Goal: Information Seeking & Learning: Check status

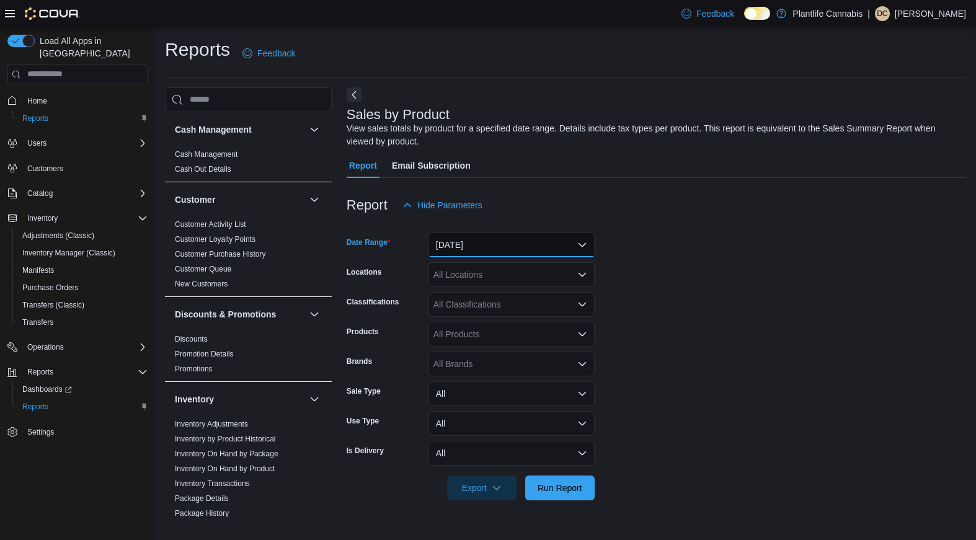
click at [521, 252] on button "[DATE]" at bounding box center [511, 244] width 166 height 25
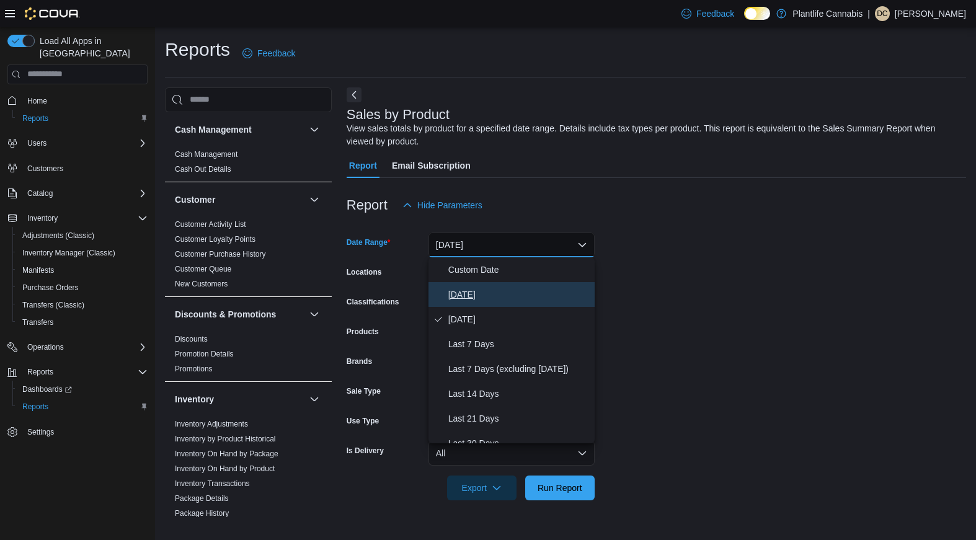
click at [495, 287] on span "[DATE]" at bounding box center [518, 294] width 141 height 15
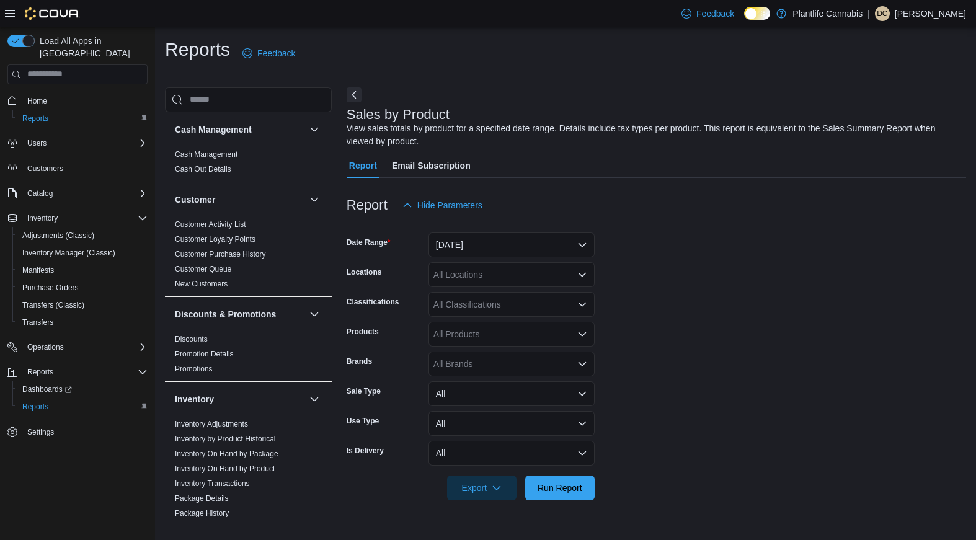
click at [674, 308] on form "Date Range [DATE] Locations All Locations Classifications All Classifications P…" at bounding box center [656, 359] width 619 height 283
click at [481, 283] on div "All Locations" at bounding box center [511, 274] width 166 height 25
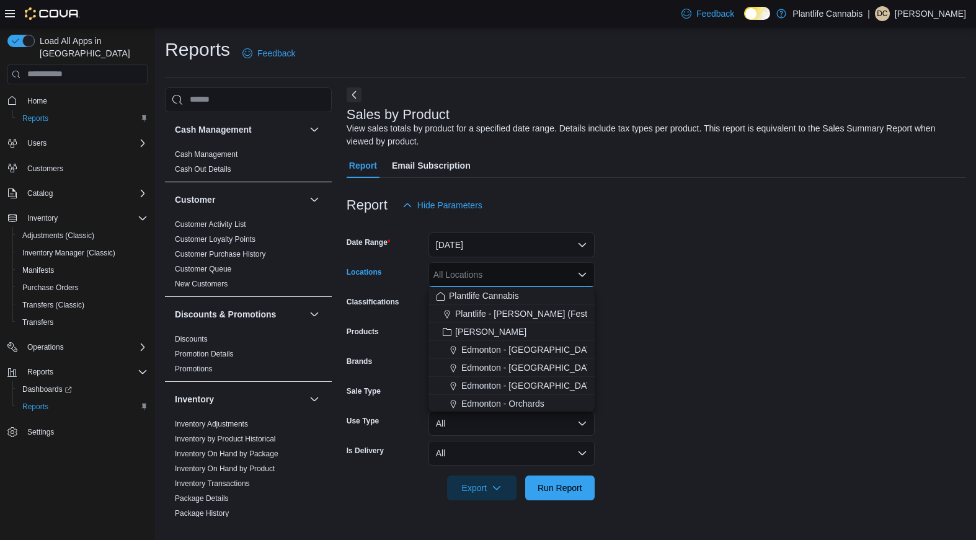
type input "*"
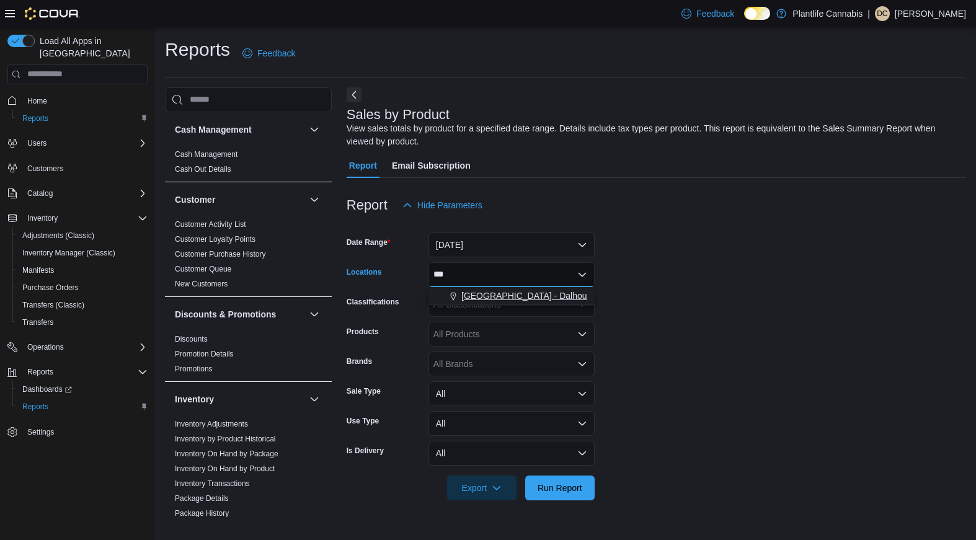
type input "***"
click at [486, 291] on span "[GEOGRAPHIC_DATA] - Dalhousie" at bounding box center [529, 295] width 136 height 12
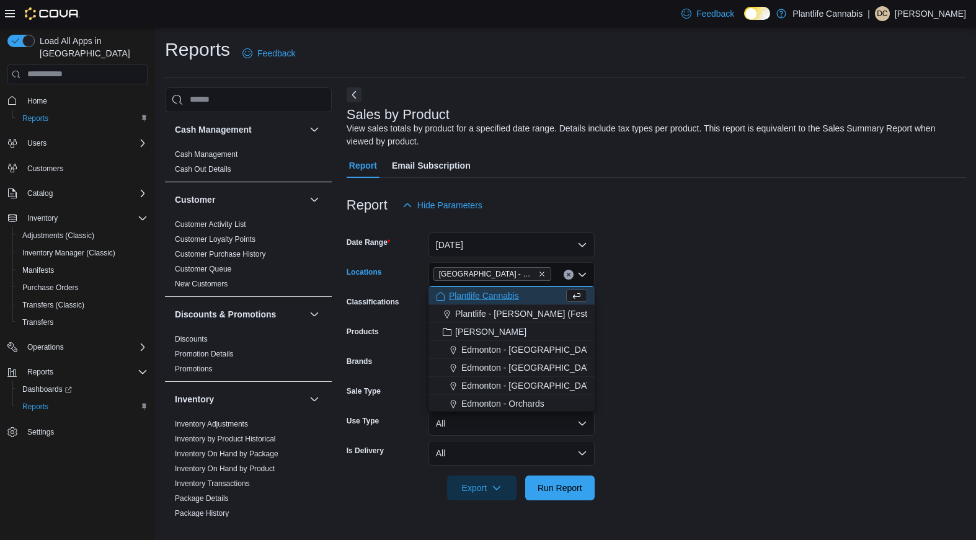
click at [689, 327] on form "Date Range [DATE] Locations [GEOGRAPHIC_DATA] - [GEOGRAPHIC_DATA] Combo box. Se…" at bounding box center [656, 359] width 619 height 283
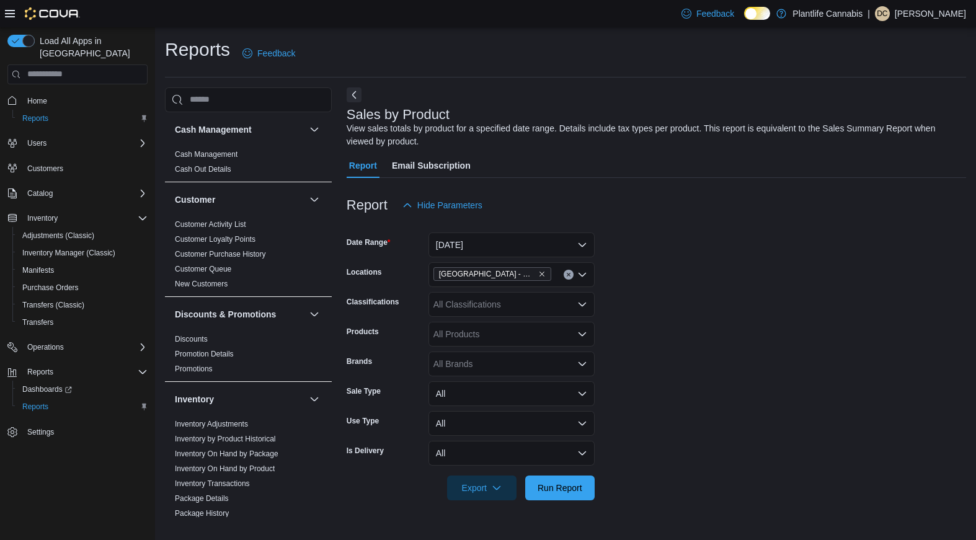
click at [583, 474] on div at bounding box center [656, 471] width 619 height 10
click at [606, 493] on form "Date Range [DATE] Locations [GEOGRAPHIC_DATA] - [GEOGRAPHIC_DATA] Classificatio…" at bounding box center [656, 359] width 619 height 283
click at [569, 495] on span "Run Report" at bounding box center [559, 487] width 55 height 25
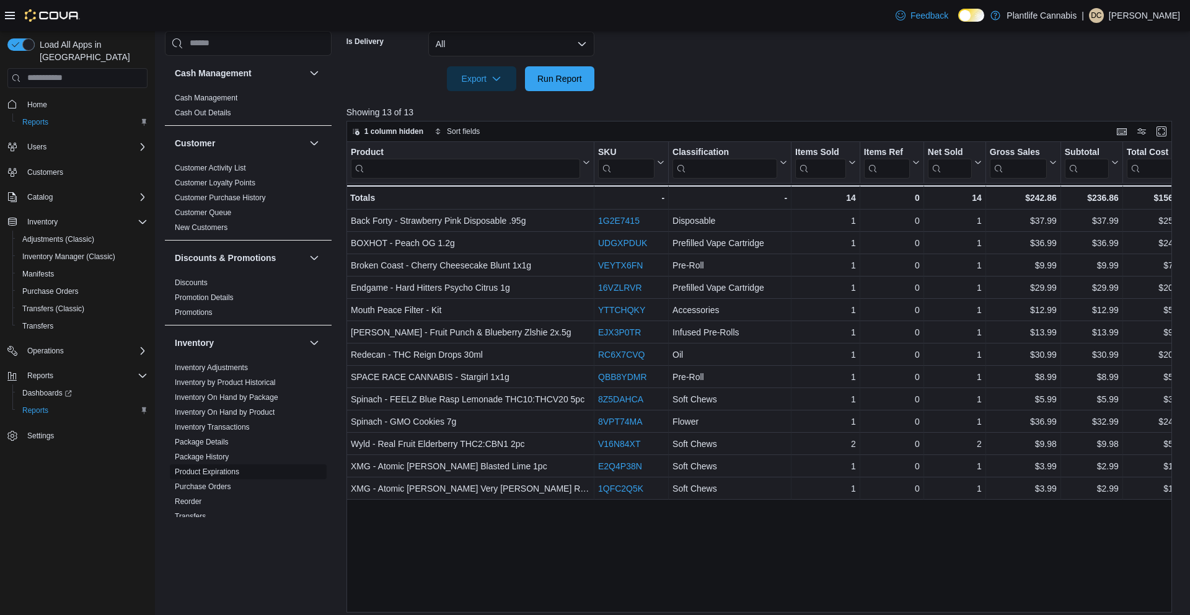
scroll to position [407, 0]
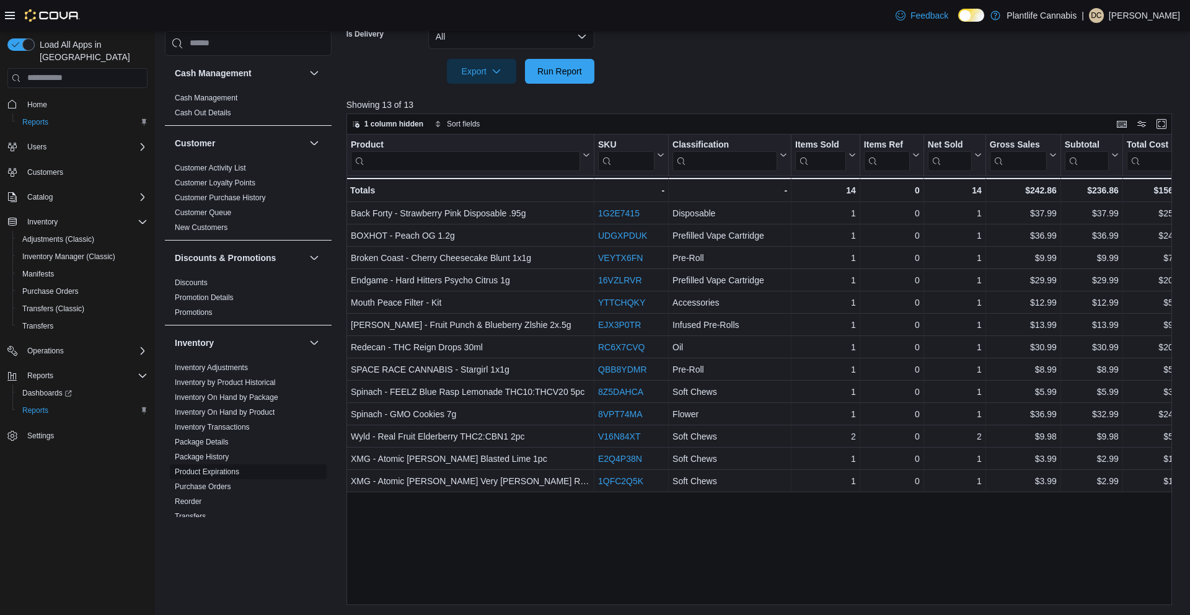
click at [201, 470] on link "Product Expirations" at bounding box center [207, 471] width 64 height 9
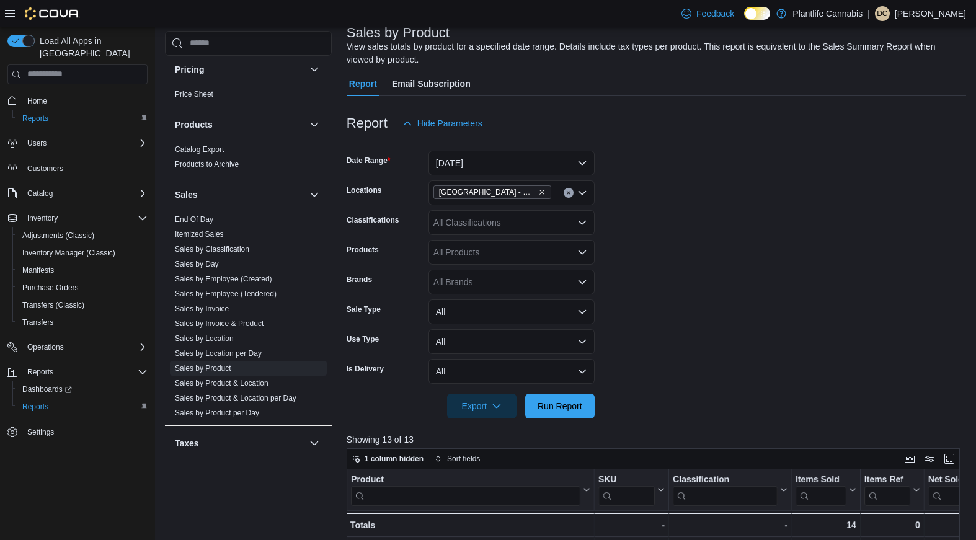
scroll to position [223, 0]
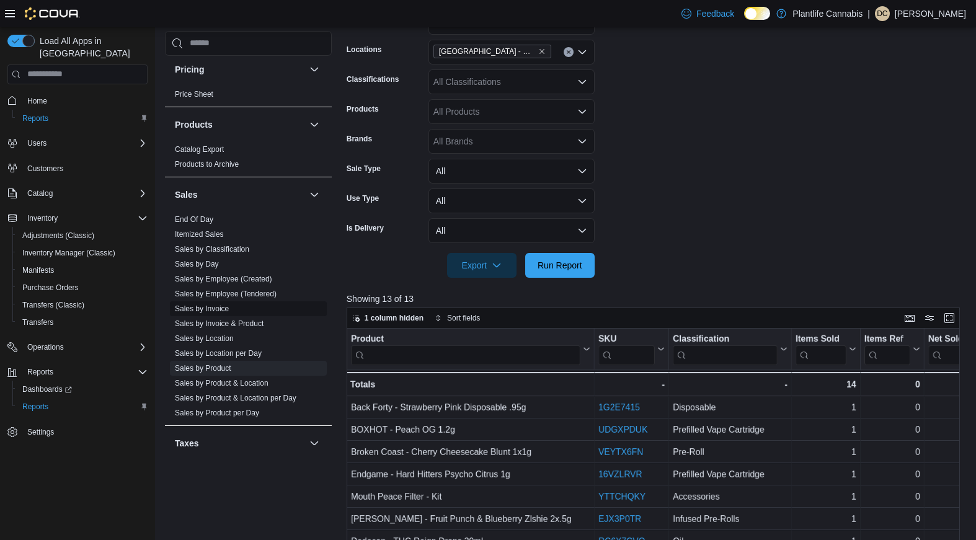
click at [216, 309] on link "Sales by Invoice" at bounding box center [202, 308] width 54 height 9
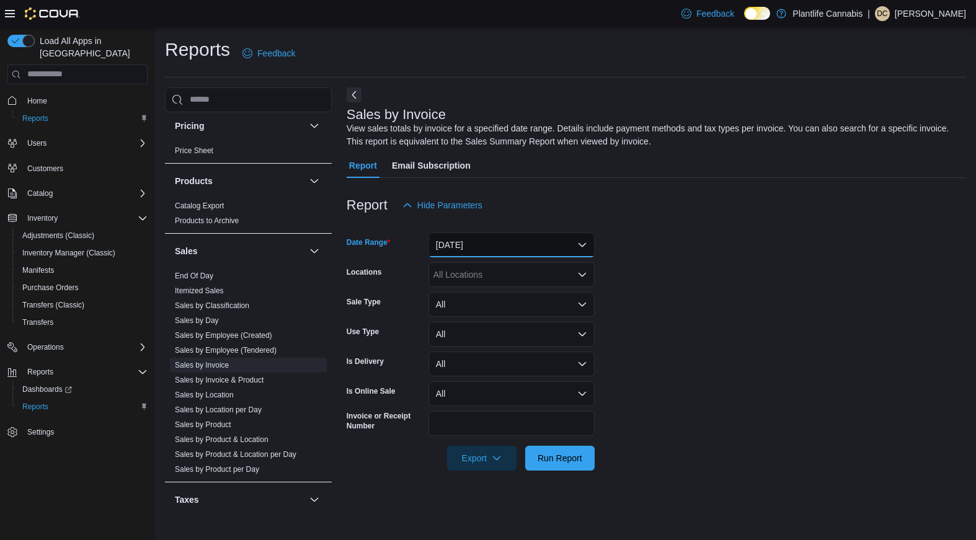
click at [470, 232] on button "[DATE]" at bounding box center [511, 244] width 166 height 25
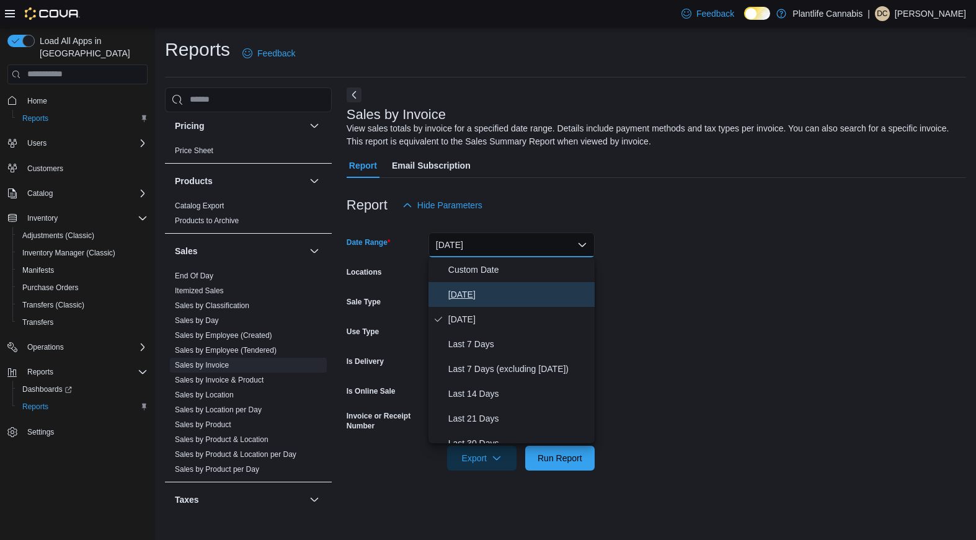
click at [463, 289] on span "[DATE]" at bounding box center [518, 294] width 141 height 15
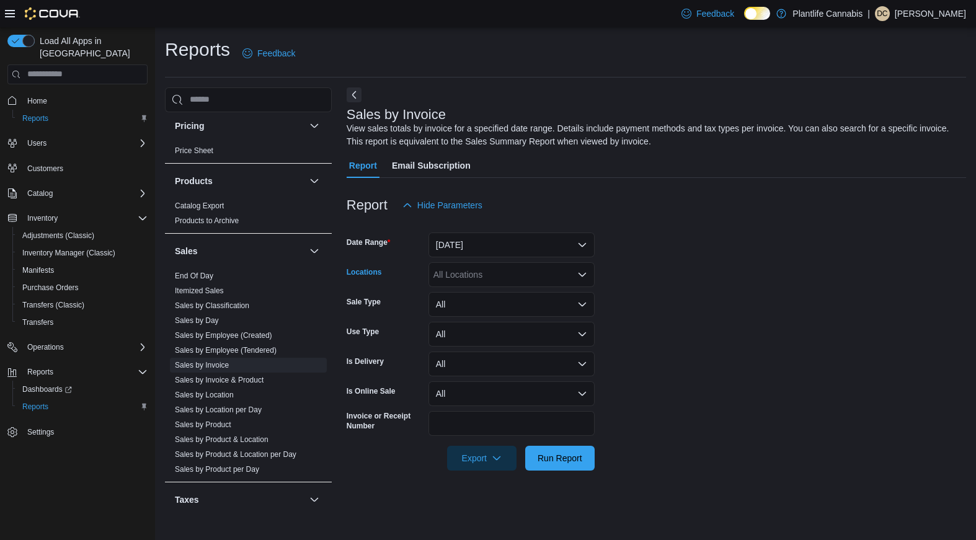
click at [451, 275] on div "All Locations" at bounding box center [511, 274] width 166 height 25
type input "***"
click at [472, 294] on span "[GEOGRAPHIC_DATA] - Dalhousie" at bounding box center [529, 295] width 136 height 12
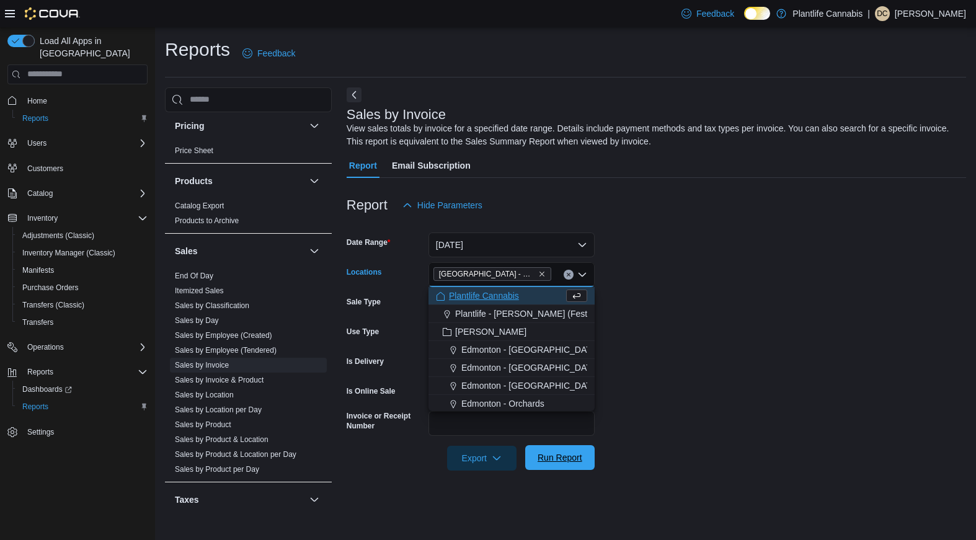
click at [565, 464] on span "Run Report" at bounding box center [559, 457] width 55 height 25
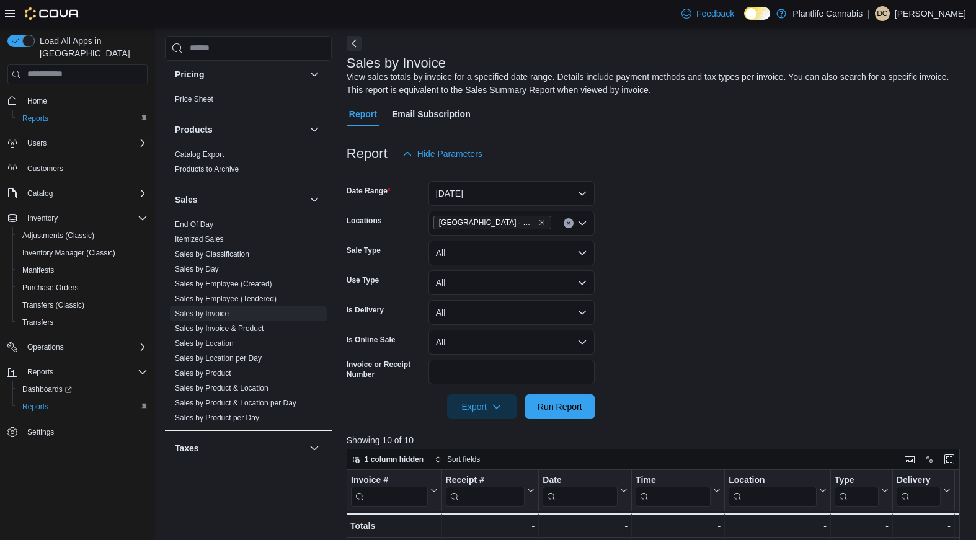
scroll to position [45, 0]
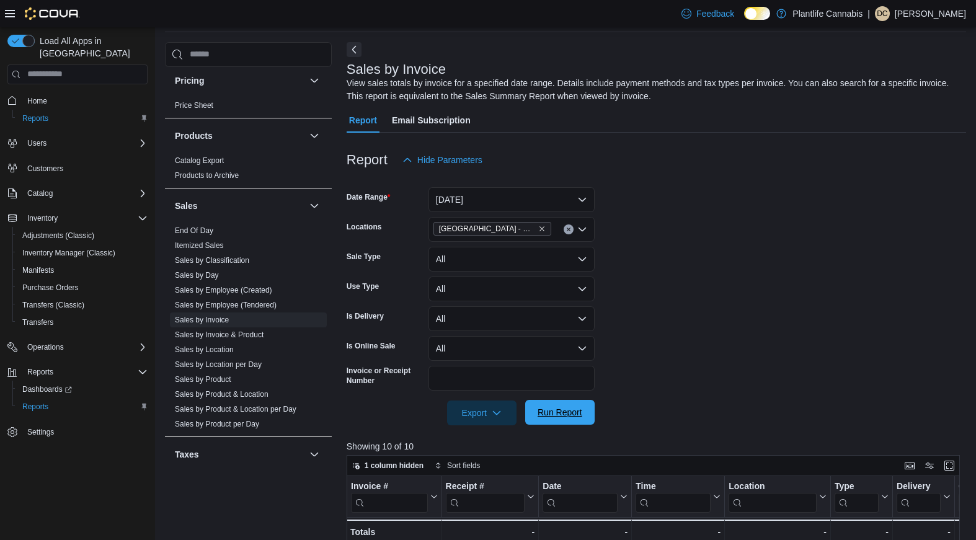
click at [573, 417] on span "Run Report" at bounding box center [559, 412] width 45 height 12
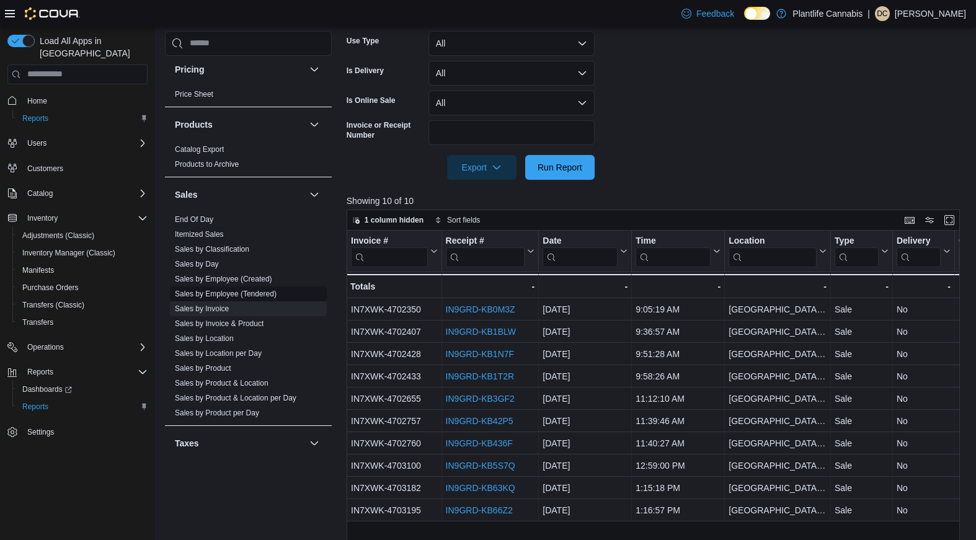
click at [235, 291] on link "Sales by Employee (Tendered)" at bounding box center [226, 293] width 102 height 9
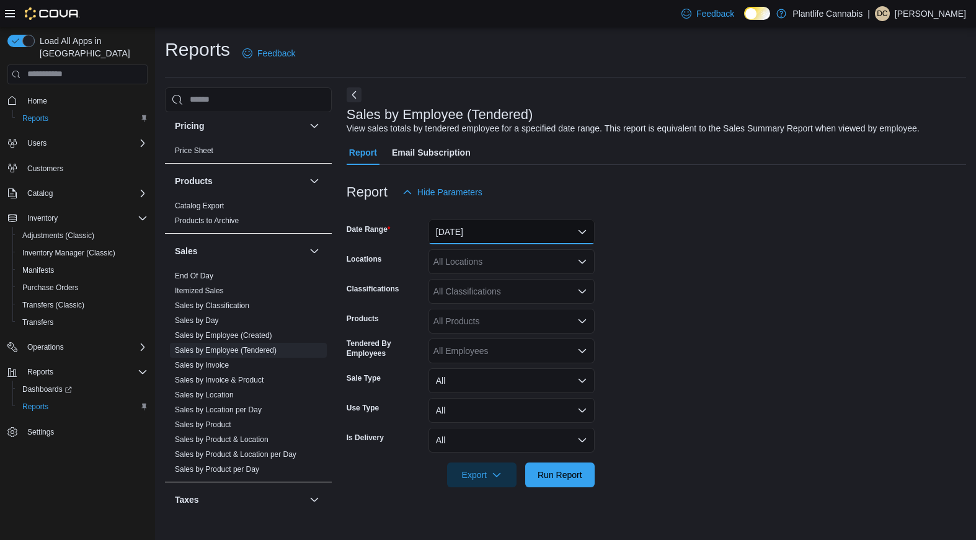
click at [475, 233] on button "[DATE]" at bounding box center [511, 231] width 166 height 25
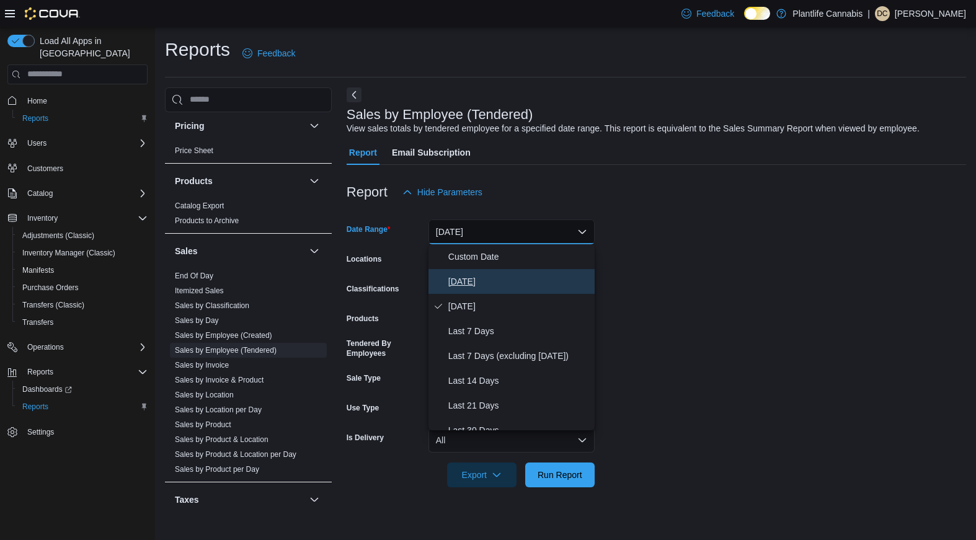
click at [448, 275] on span "[DATE]" at bounding box center [518, 281] width 141 height 15
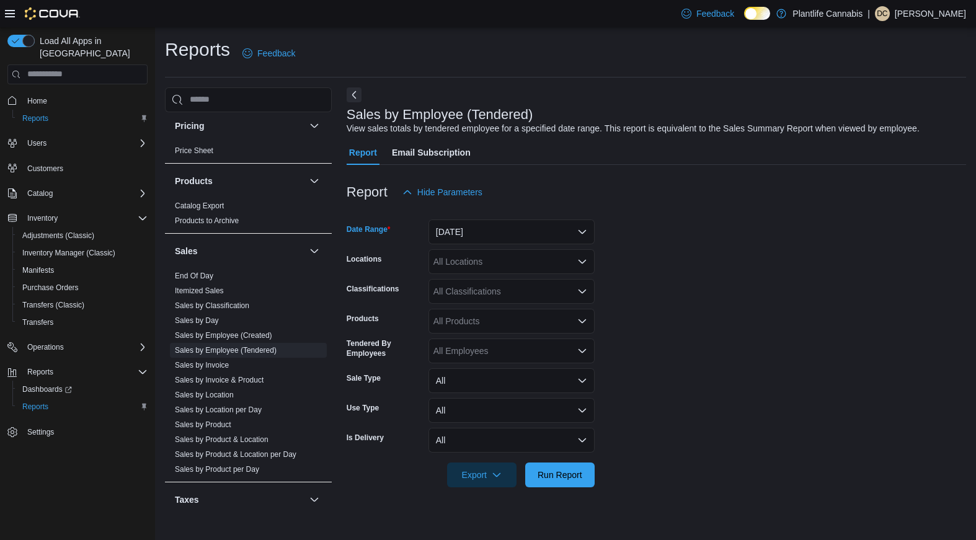
click at [464, 260] on div "All Locations" at bounding box center [511, 261] width 166 height 25
type input "**"
click at [485, 286] on span "[GEOGRAPHIC_DATA] - Dalhousie" at bounding box center [529, 282] width 136 height 12
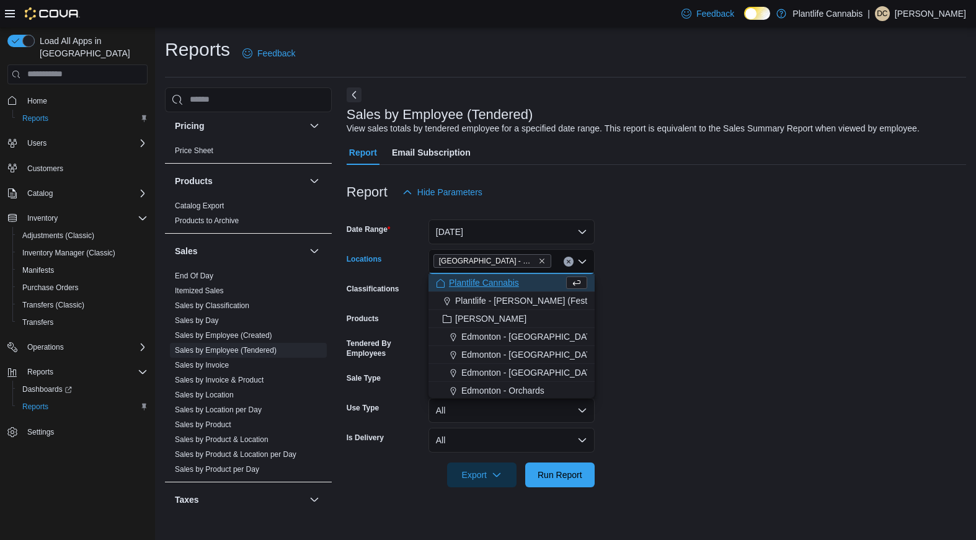
drag, startPoint x: 723, startPoint y: 407, endPoint x: 699, endPoint y: 449, distance: 48.9
click at [723, 407] on form "Date Range [DATE] Locations [GEOGRAPHIC_DATA] - [GEOGRAPHIC_DATA] Combo box. Se…" at bounding box center [656, 346] width 619 height 283
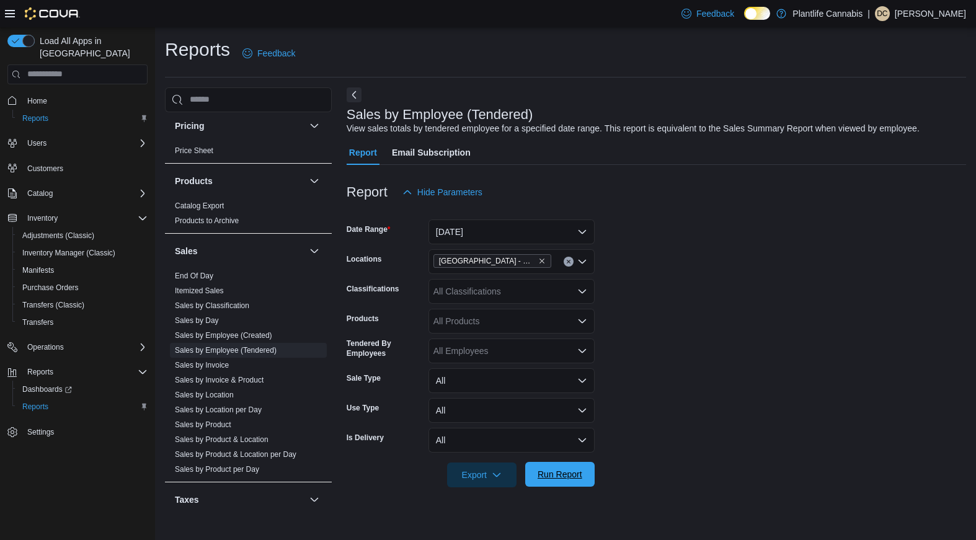
click at [558, 472] on span "Run Report" at bounding box center [559, 474] width 45 height 12
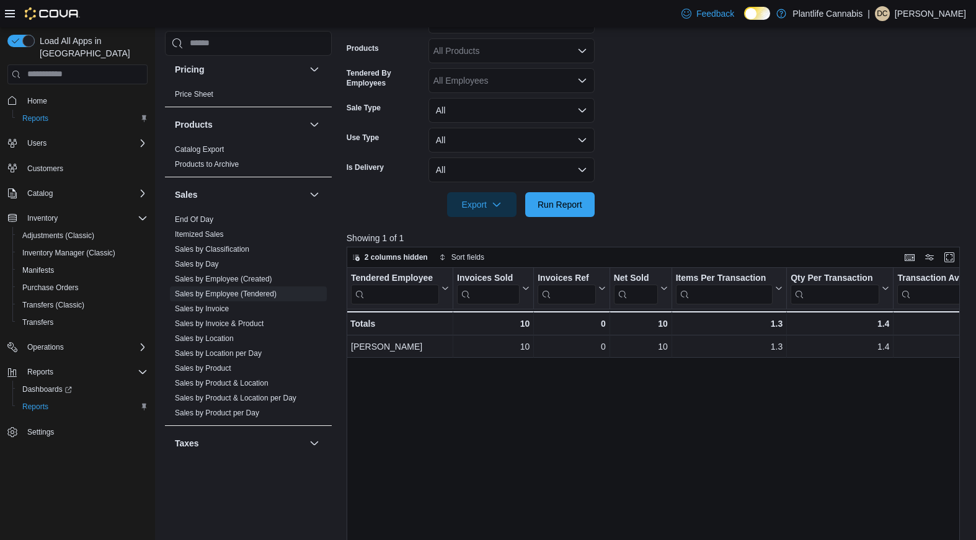
scroll to position [325, 0]
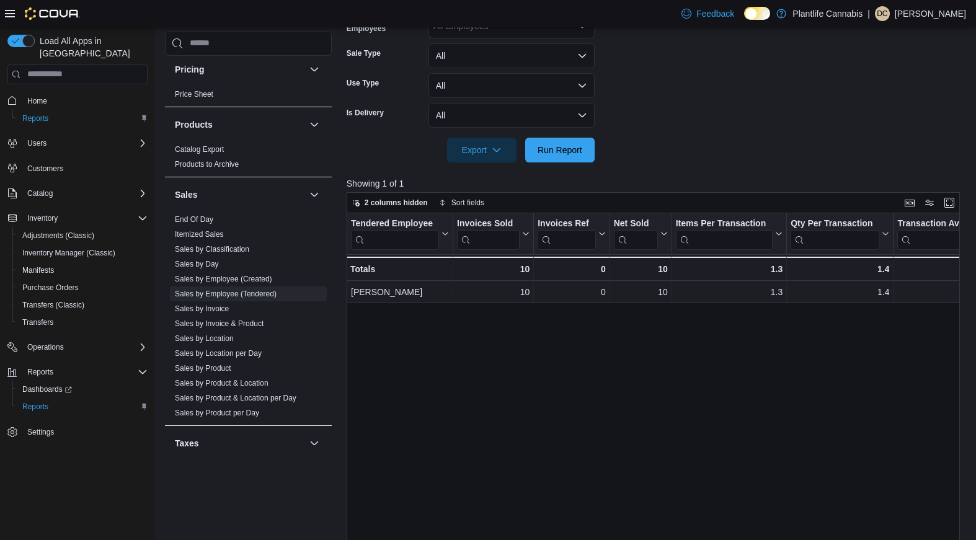
drag, startPoint x: 609, startPoint y: 473, endPoint x: 642, endPoint y: 3, distance: 471.0
click at [819, 279] on div "Tendered Employee Click to view column header actions Invoices Sold Click to vi…" at bounding box center [653, 418] width 613 height 411
click at [819, 279] on div "1.4 - Qty Per Transaction, column 6, row 2" at bounding box center [840, 269] width 107 height 24
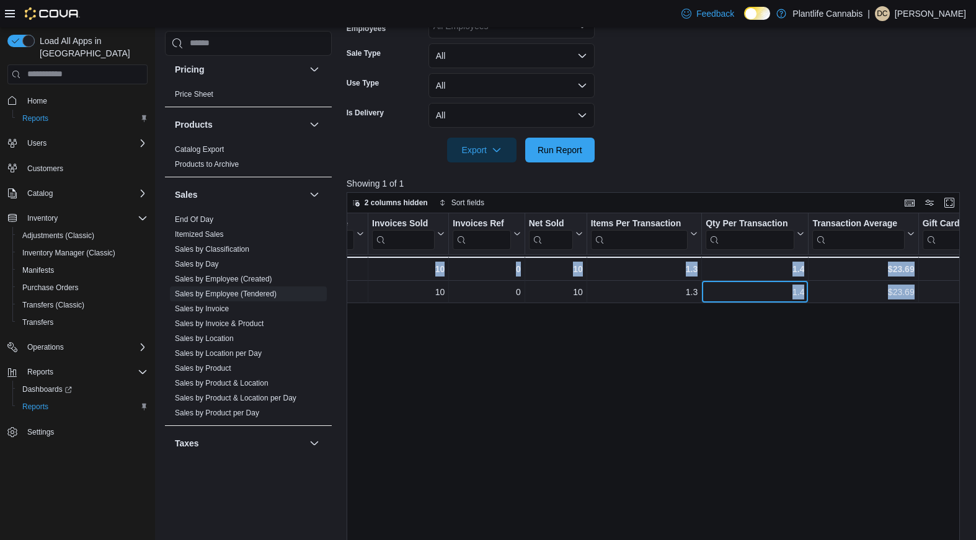
drag, startPoint x: 888, startPoint y: 283, endPoint x: 954, endPoint y: 287, distance: 66.5
click at [954, 287] on div "Tendered Employee Click to view column header actions Invoices Sold Click to vi…" at bounding box center [653, 418] width 613 height 411
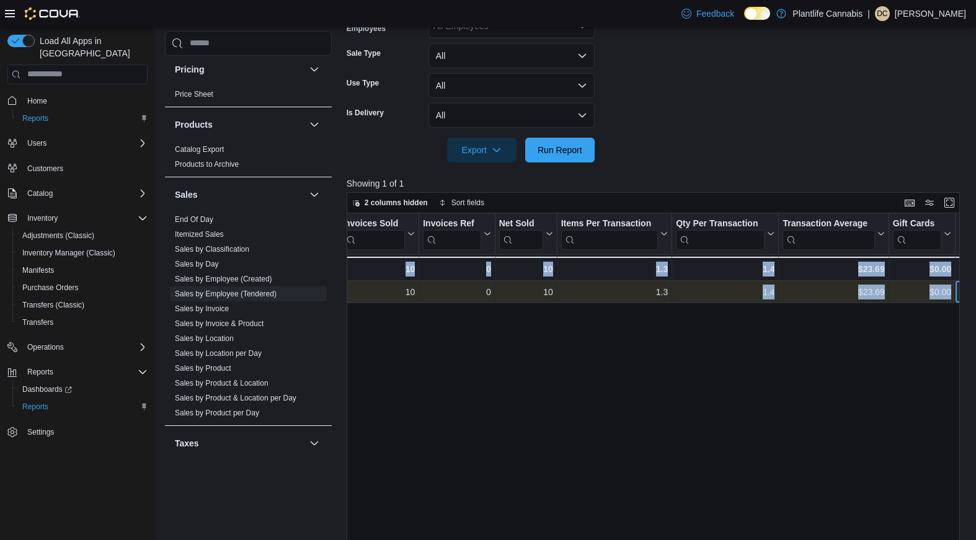
scroll to position [0, 185]
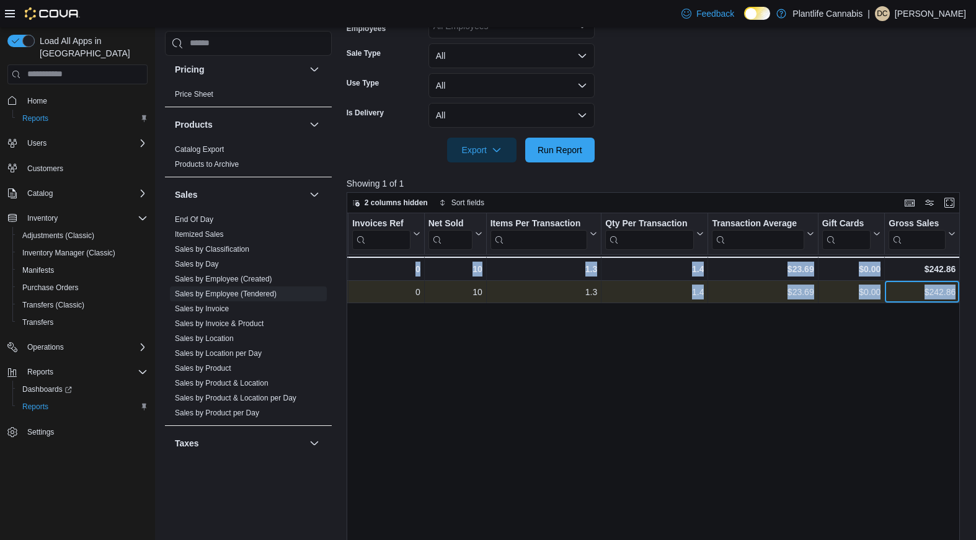
click at [956, 291] on div "$242.86 - Gross Sales, column 9, row 1" at bounding box center [922, 292] width 75 height 22
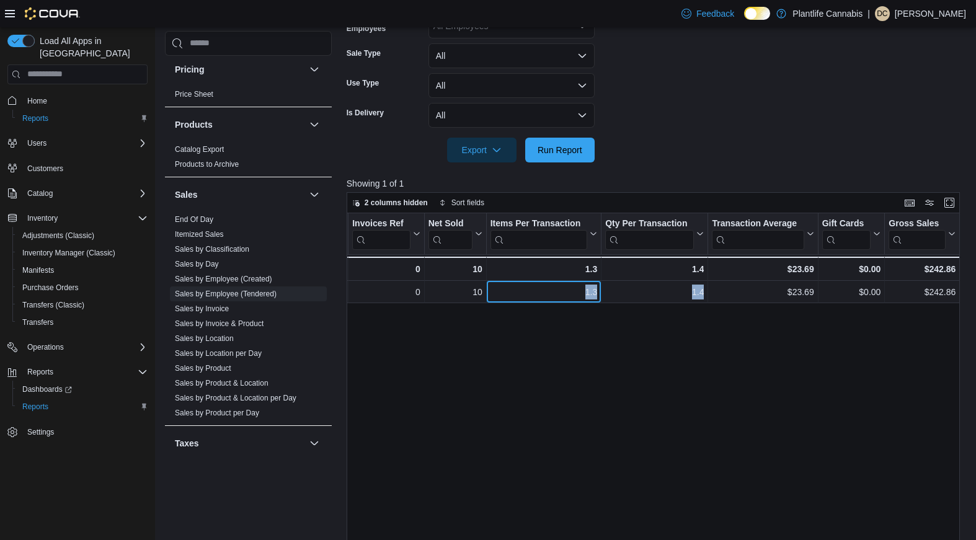
drag, startPoint x: 620, startPoint y: 302, endPoint x: 658, endPoint y: 304, distance: 37.9
click at [633, 303] on div "[PERSON_NAME] - Tendered Employee, column 1, row 1 10 - Invoices Sold, column 2…" at bounding box center [777, 292] width 1232 height 22
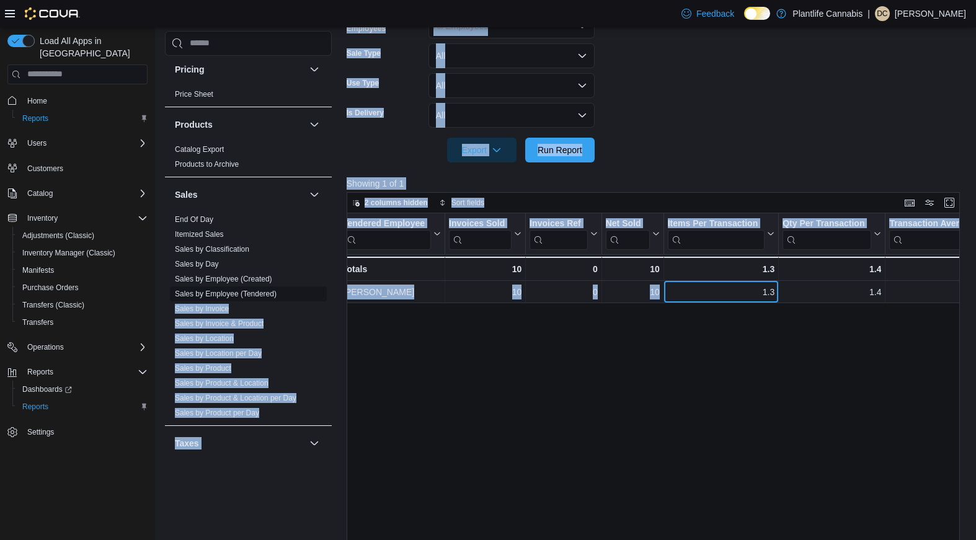
scroll to position [0, 0]
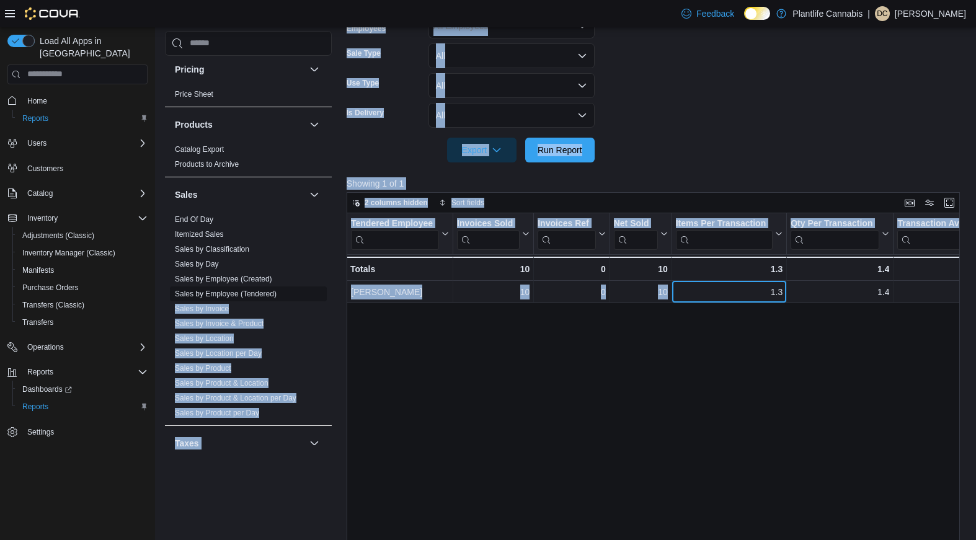
drag, startPoint x: 584, startPoint y: 298, endPoint x: 297, endPoint y: 294, distance: 287.0
click at [297, 294] on div "Cash Management Cash Management Cash Out Details Customer Customer Activity Lis…" at bounding box center [565, 194] width 801 height 862
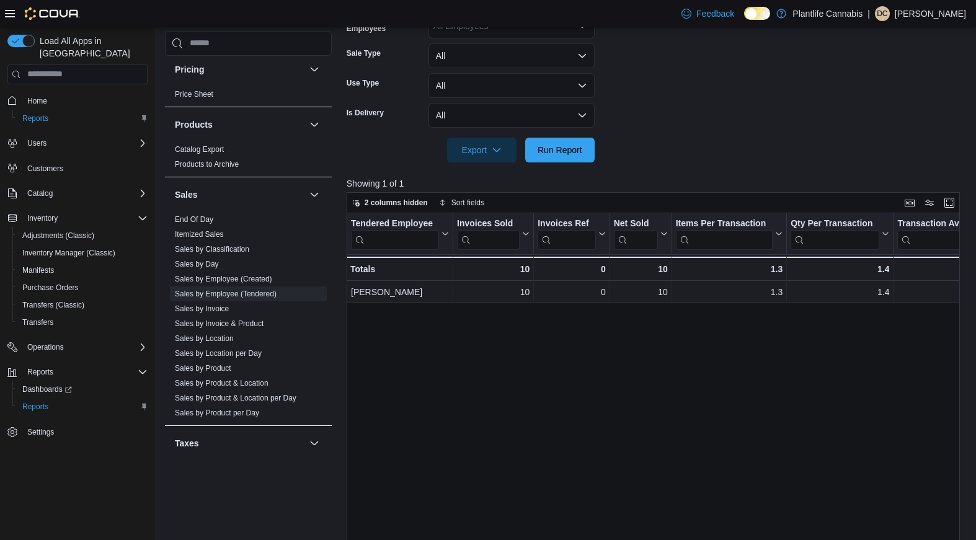
click at [540, 309] on div "Tendered Employee Click to view column header actions Invoices Sold Click to vi…" at bounding box center [653, 418] width 613 height 411
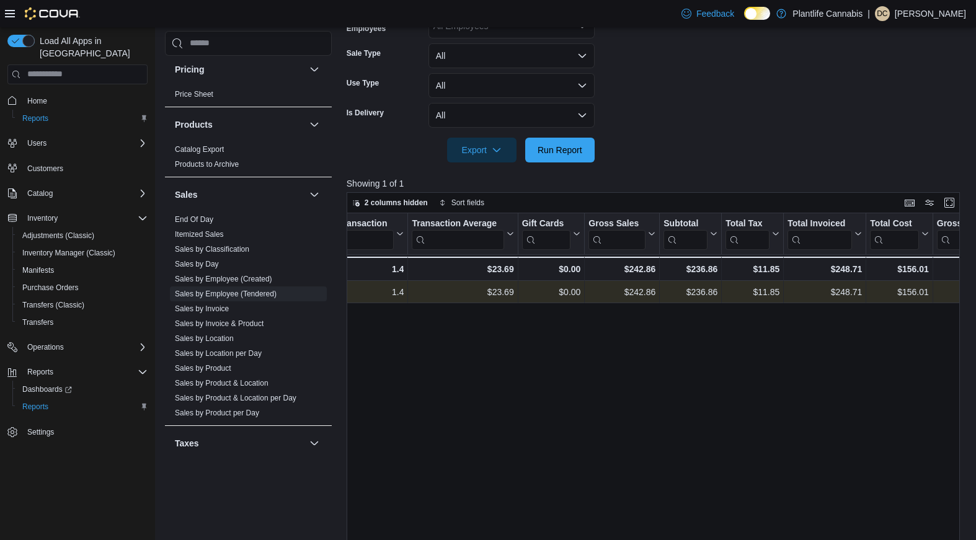
scroll to position [0, 653]
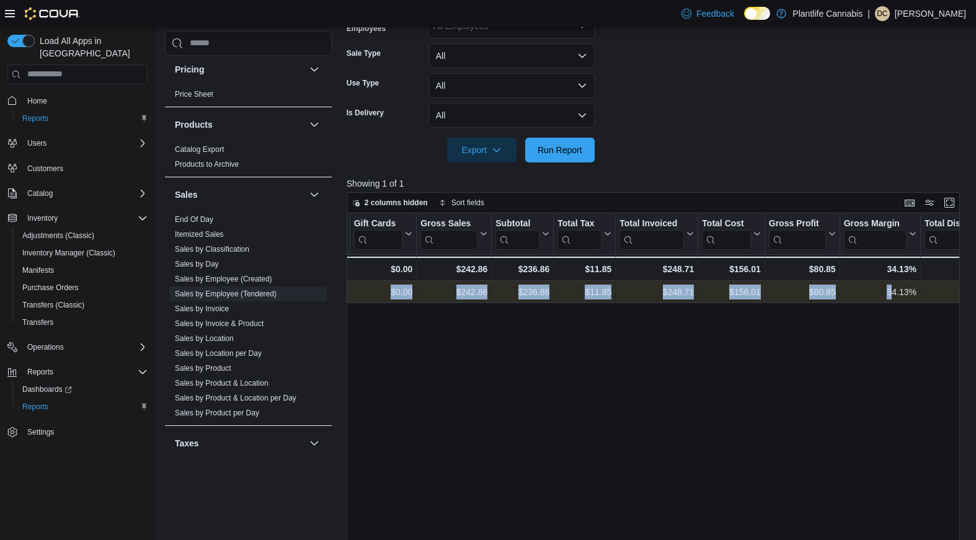
drag, startPoint x: 618, startPoint y: 297, endPoint x: 890, endPoint y: 290, distance: 272.2
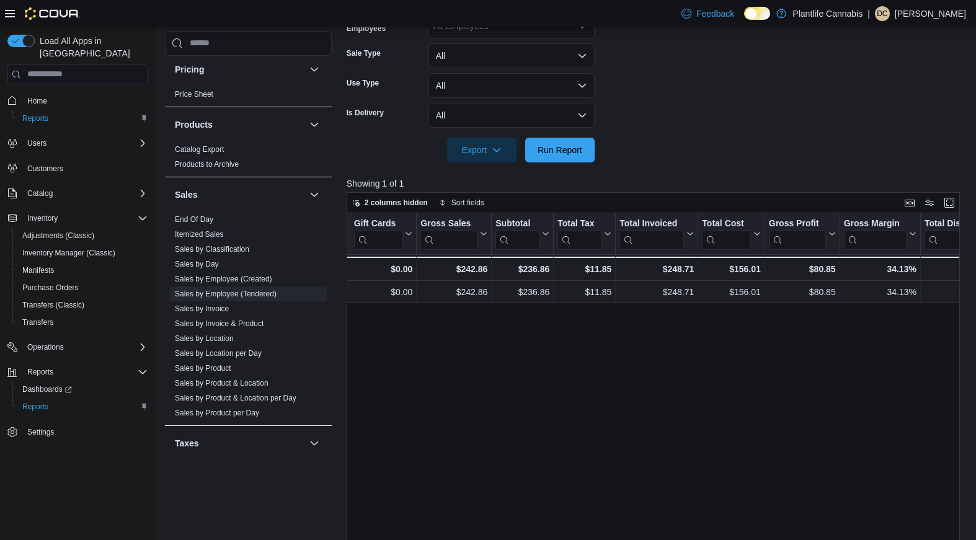
click at [844, 323] on div "Tendered Employee Click to view column header actions Invoices Sold Click to vi…" at bounding box center [653, 418] width 613 height 411
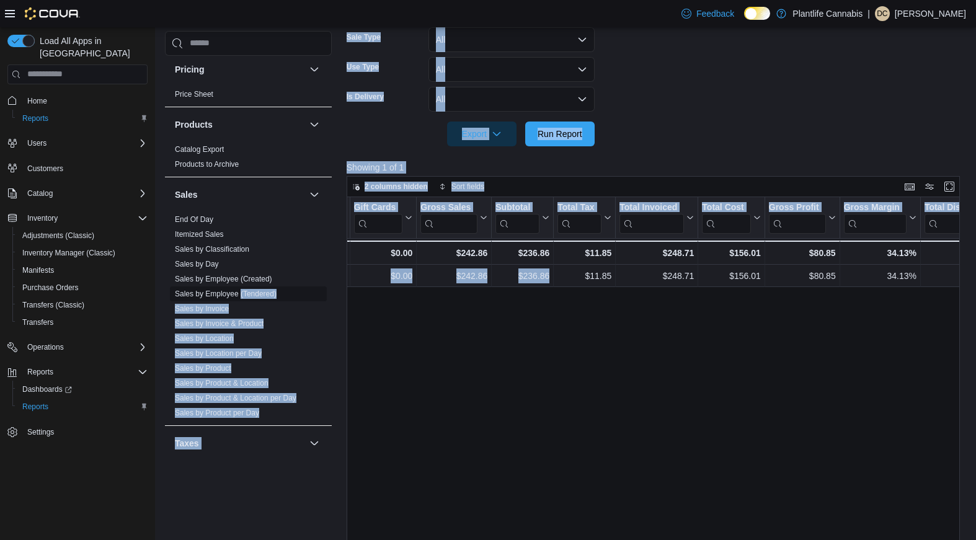
scroll to position [0, 0]
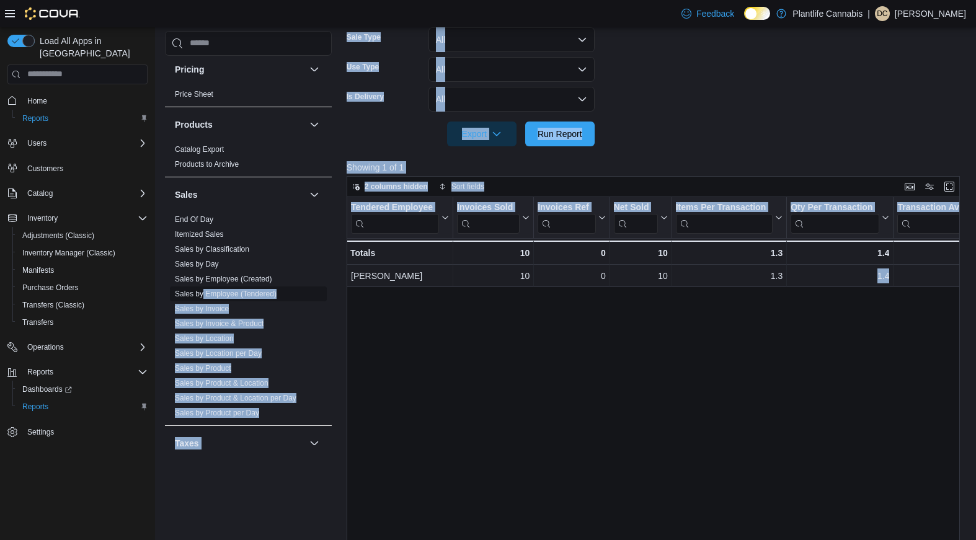
drag, startPoint x: 454, startPoint y: 286, endPoint x: 205, endPoint y: 298, distance: 249.4
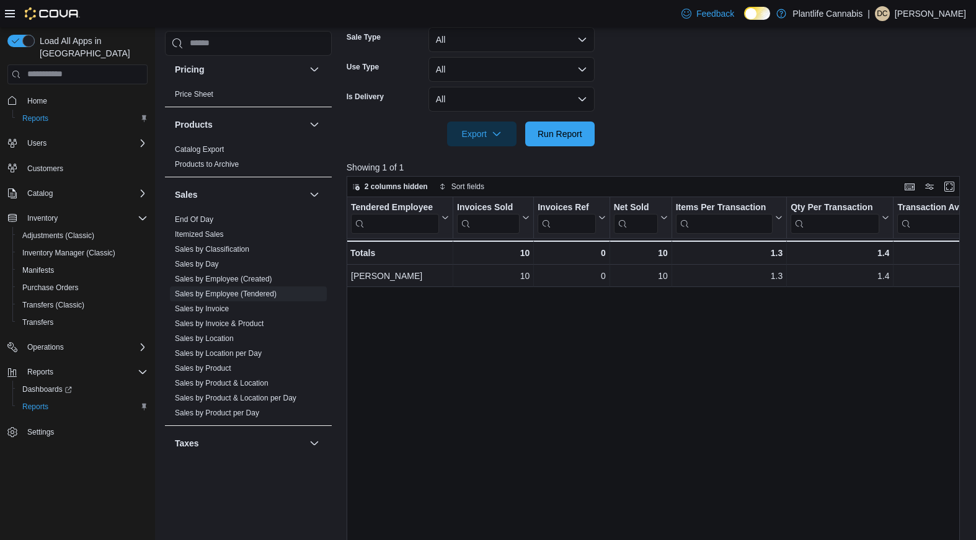
click at [581, 343] on div "Tendered Employee Click to view column header actions Invoices Sold Click to vi…" at bounding box center [653, 402] width 613 height 411
click at [570, 133] on span "Run Report" at bounding box center [559, 133] width 45 height 12
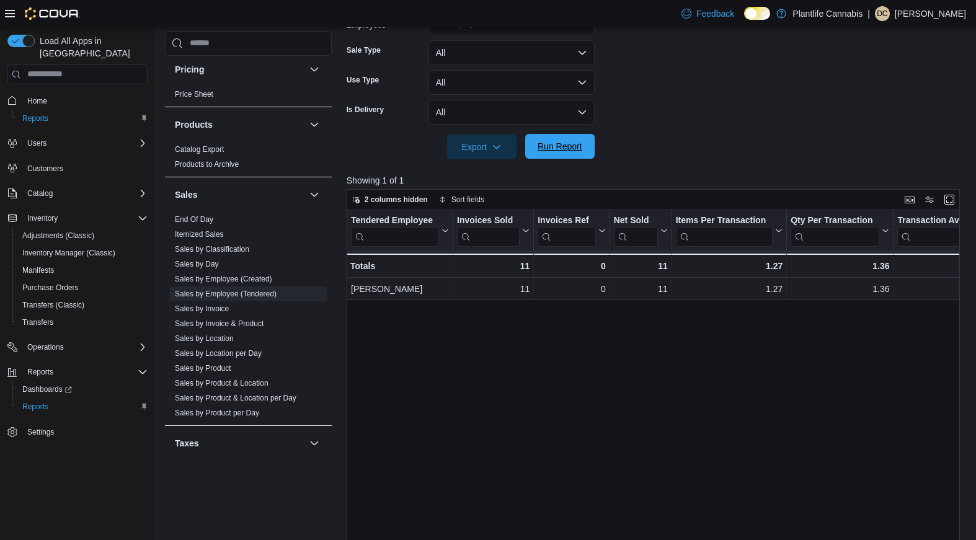
scroll to position [322, 0]
